Goal: Check status

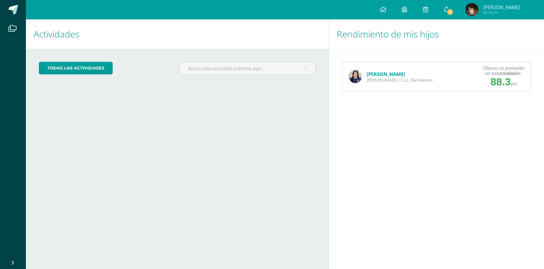
click at [370, 74] on link "[PERSON_NAME]" at bounding box center [386, 74] width 39 height 6
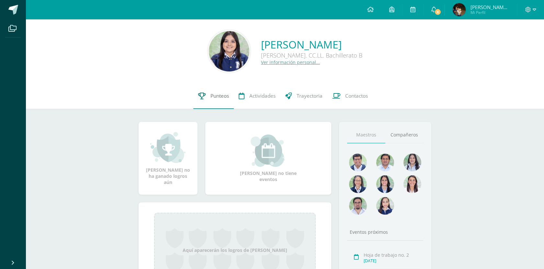
click at [209, 101] on link "Punteos" at bounding box center [213, 96] width 40 height 26
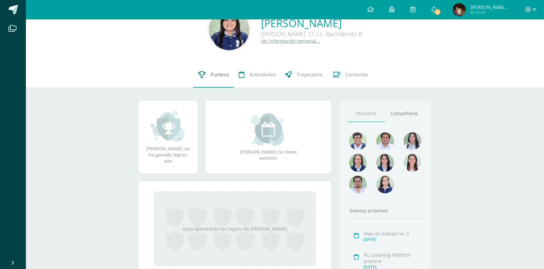
scroll to position [22, 0]
click at [214, 76] on span "Punteos" at bounding box center [219, 74] width 18 height 7
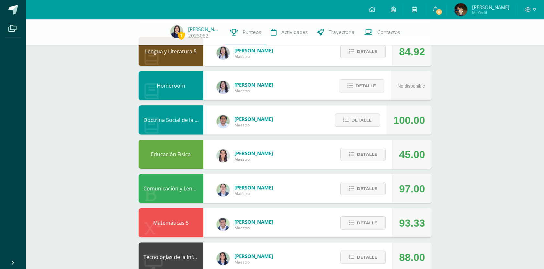
scroll to position [70, 0]
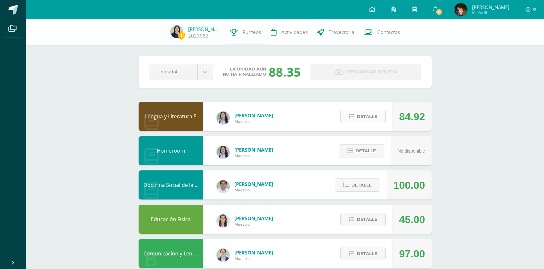
click at [359, 115] on span "Detalle" at bounding box center [367, 117] width 20 height 12
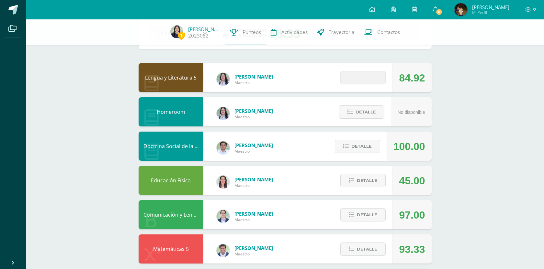
scroll to position [40, 0]
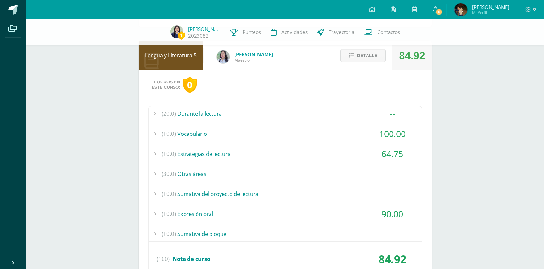
click at [333, 148] on div "(10.0) Estrategias de lectura" at bounding box center [285, 154] width 273 height 15
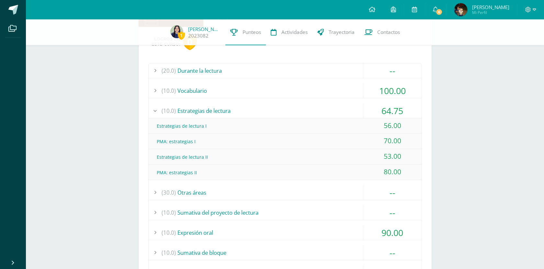
scroll to position [104, 0]
click at [268, 114] on div "(10.0) Estrategias de lectura" at bounding box center [285, 111] width 273 height 15
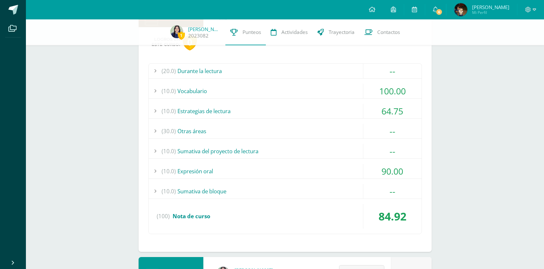
click at [262, 87] on div "(10.0) Vocabulario" at bounding box center [285, 91] width 273 height 15
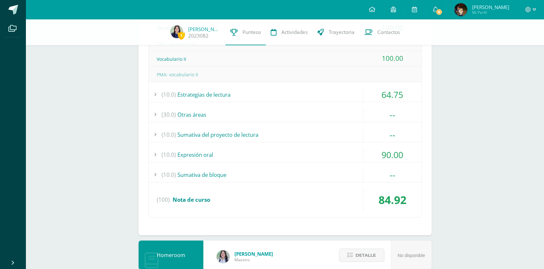
scroll to position [192, 0]
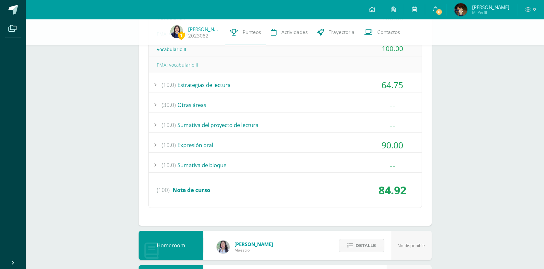
click at [230, 149] on div "(10.0) Expresión oral" at bounding box center [285, 145] width 273 height 15
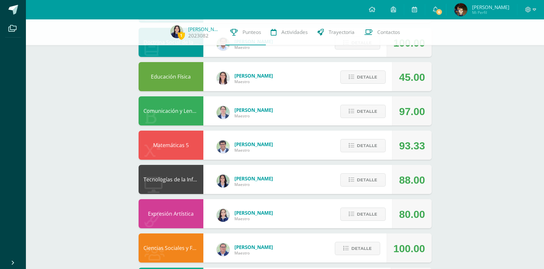
scroll to position [399, 0]
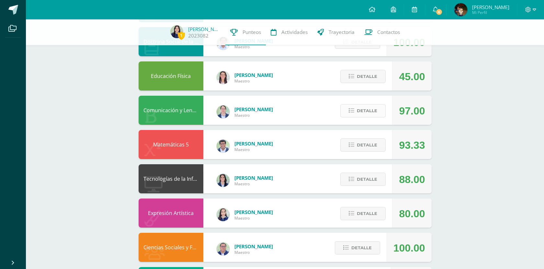
click at [351, 114] on button "Detalle" at bounding box center [362, 110] width 45 height 13
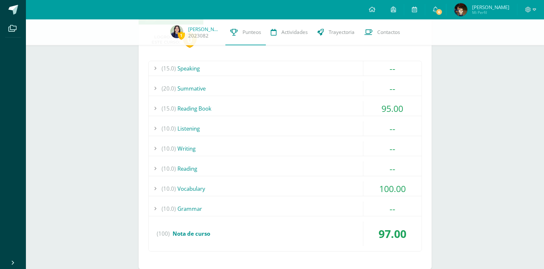
scroll to position [538, 0]
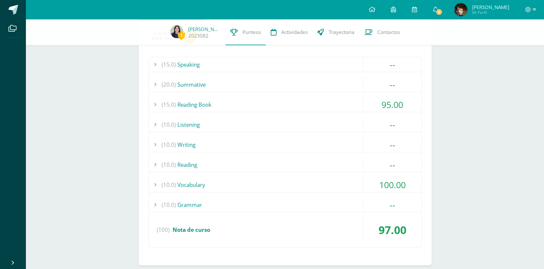
click at [321, 104] on div "(15.0) Reading Book" at bounding box center [285, 104] width 273 height 15
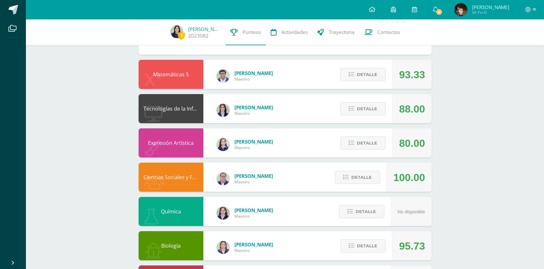
scroll to position [747, 0]
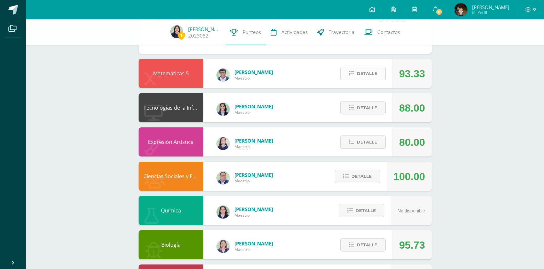
click at [362, 71] on span "Detalle" at bounding box center [367, 74] width 20 height 12
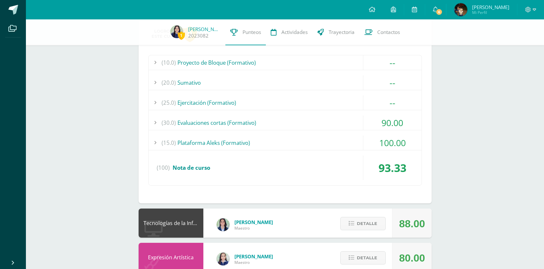
click at [267, 127] on div "(30.0) Evaluaciones cortas (Formativo)" at bounding box center [285, 123] width 273 height 15
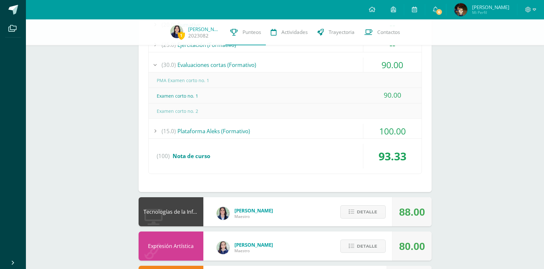
click at [267, 127] on div "(15.0) Plataforma Aleks (Formativo)" at bounding box center [285, 131] width 273 height 15
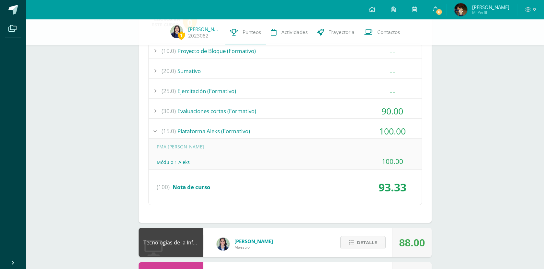
scroll to position [750, 0]
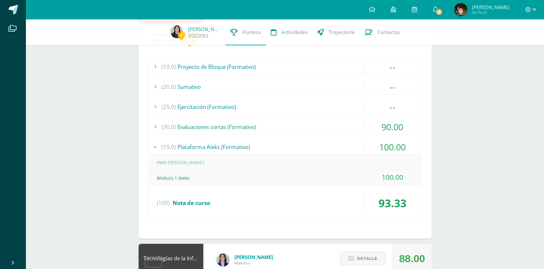
click at [241, 132] on div "(30.0) Evaluaciones cortas (Formativo)" at bounding box center [285, 127] width 273 height 15
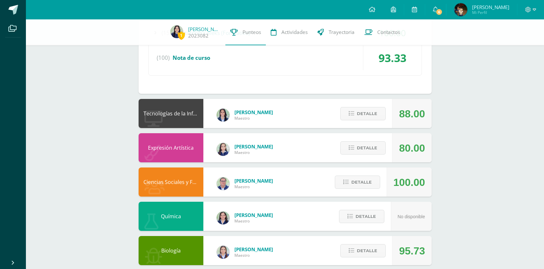
scroll to position [910, 0]
click at [356, 152] on button "Detalle" at bounding box center [362, 148] width 45 height 13
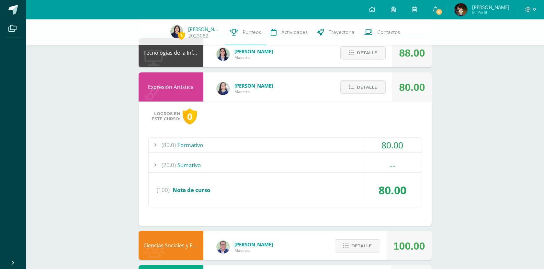
scroll to position [990, 0]
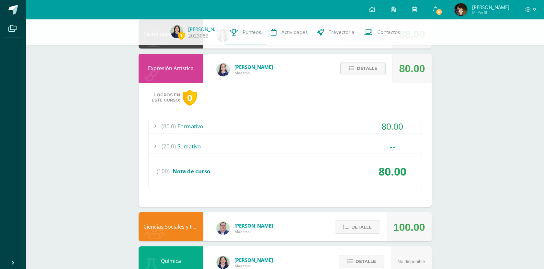
click at [310, 124] on div "(80.0) Formativo" at bounding box center [285, 126] width 273 height 15
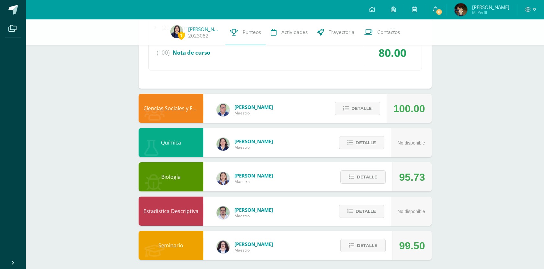
scroll to position [1159, 0]
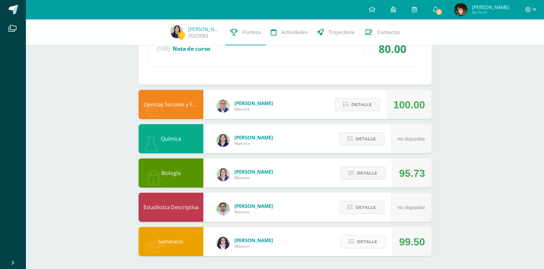
click at [354, 241] on icon at bounding box center [352, 242] width 6 height 6
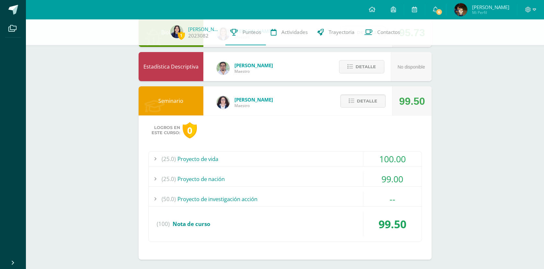
scroll to position [1304, 0]
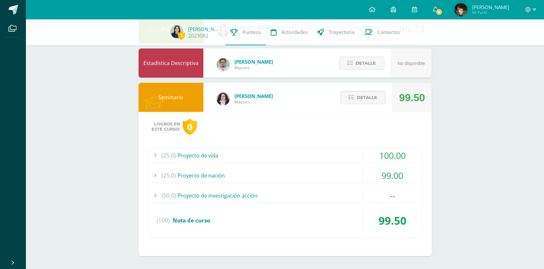
click at [274, 174] on div "(25.0) Proyecto de nación" at bounding box center [285, 175] width 273 height 15
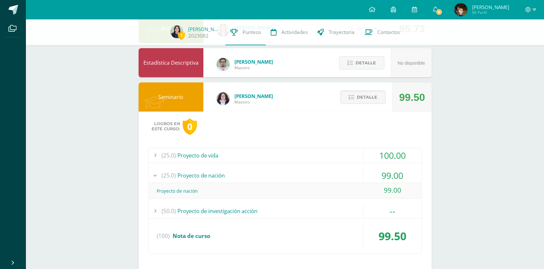
scroll to position [1226, 0]
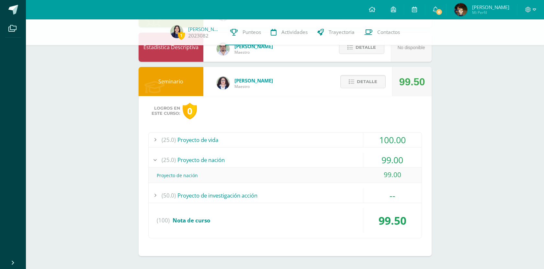
click at [270, 163] on div "(25.0) Proyecto de nación" at bounding box center [285, 160] width 273 height 15
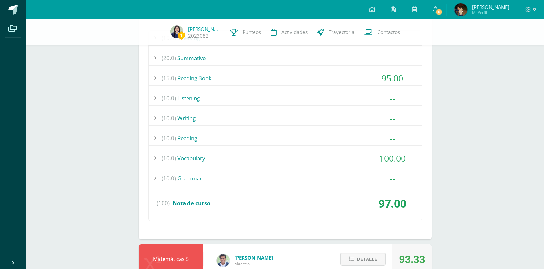
scroll to position [98, 0]
